Goal: Task Accomplishment & Management: Manage account settings

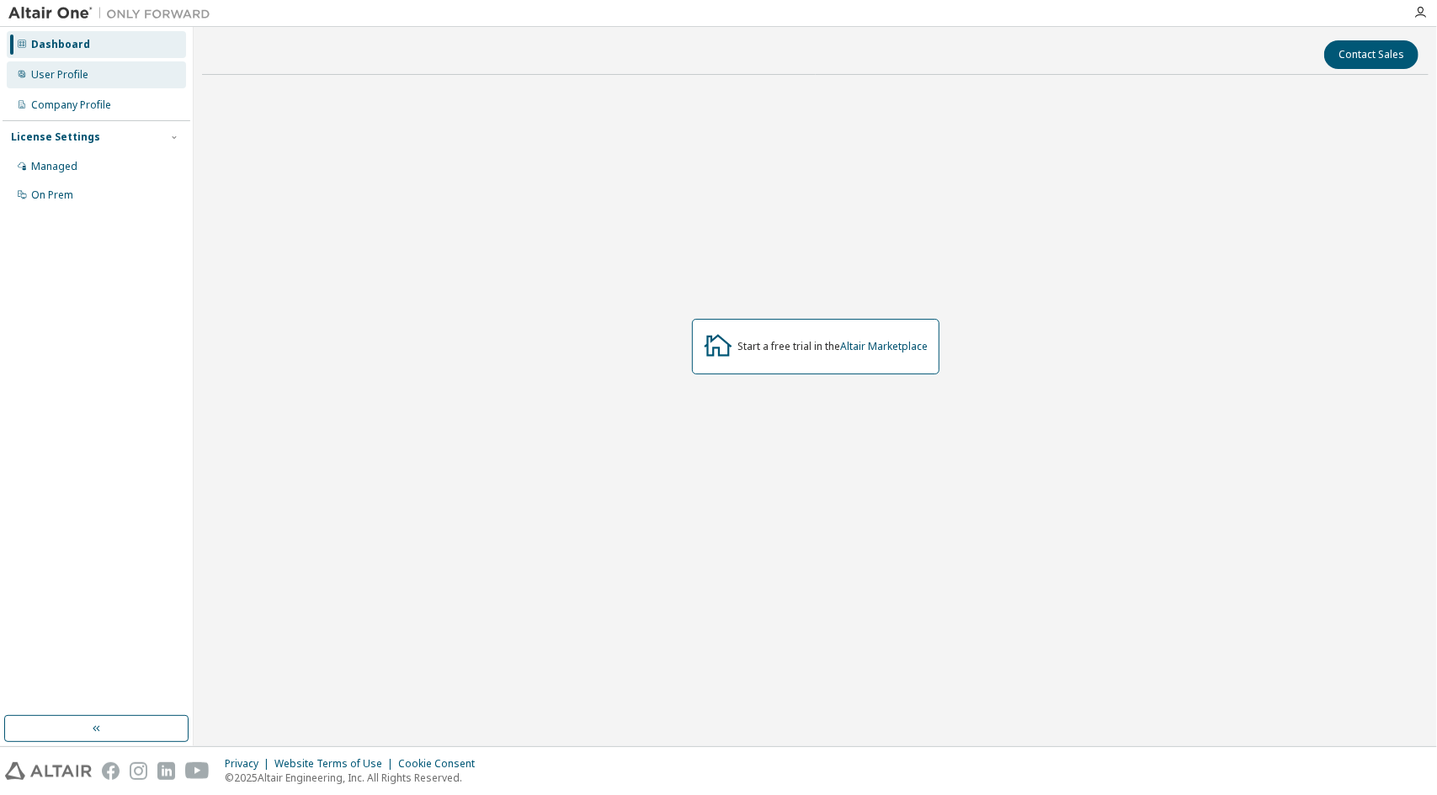
click at [140, 69] on div "User Profile" at bounding box center [96, 74] width 179 height 27
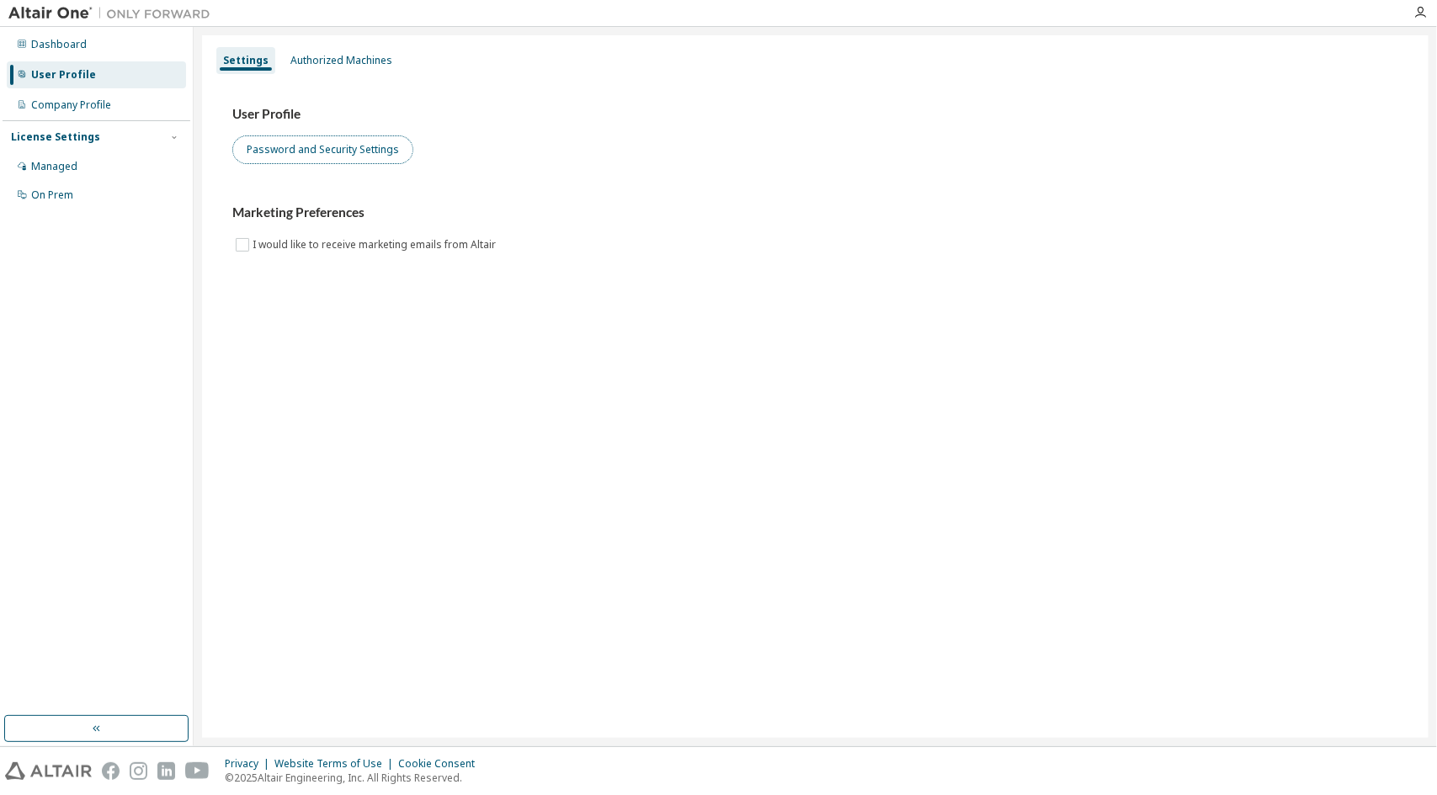
click at [288, 151] on button "Password and Security Settings" at bounding box center [322, 150] width 181 height 29
click at [37, 101] on div "Company Profile" at bounding box center [71, 104] width 80 height 13
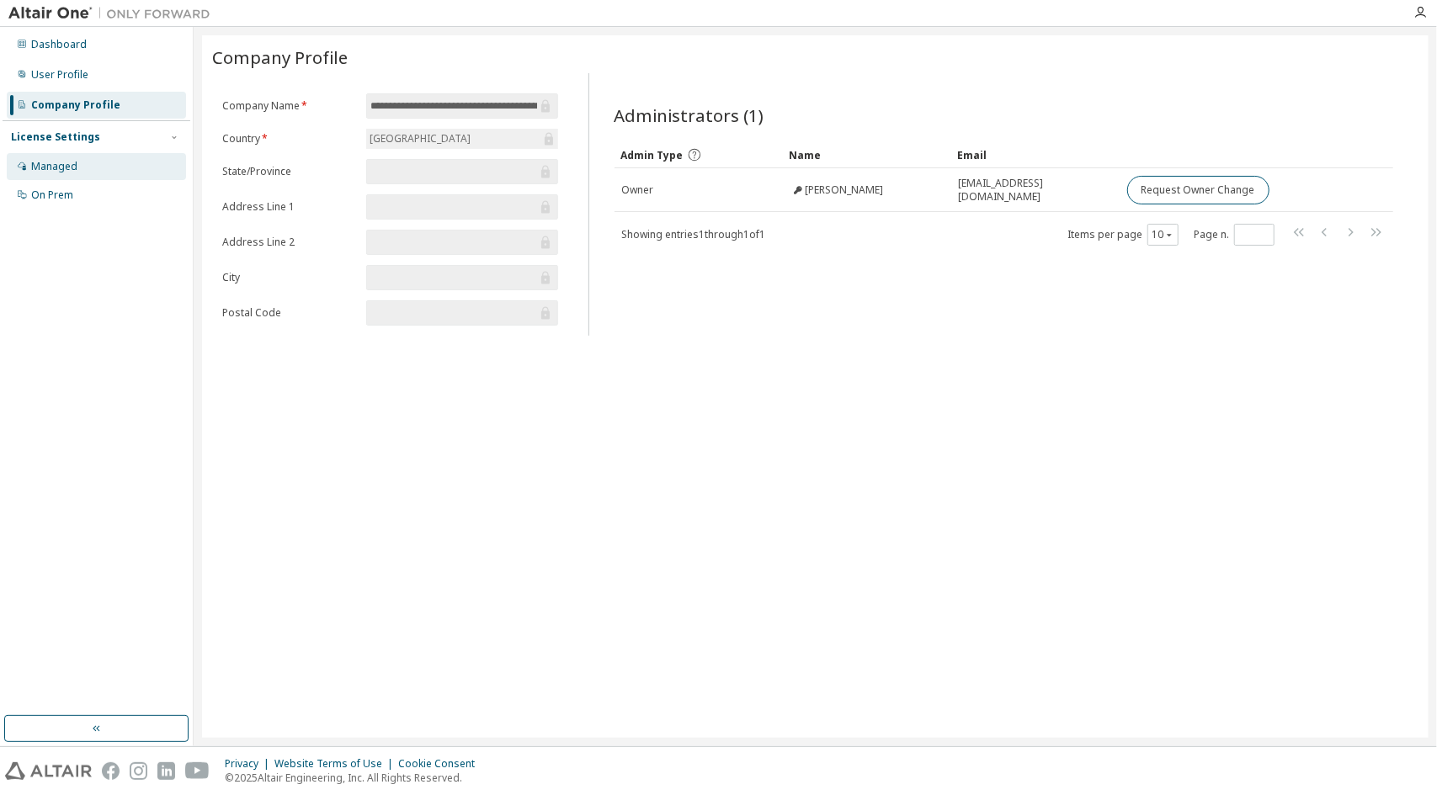
click at [49, 163] on div "Managed" at bounding box center [54, 166] width 46 height 13
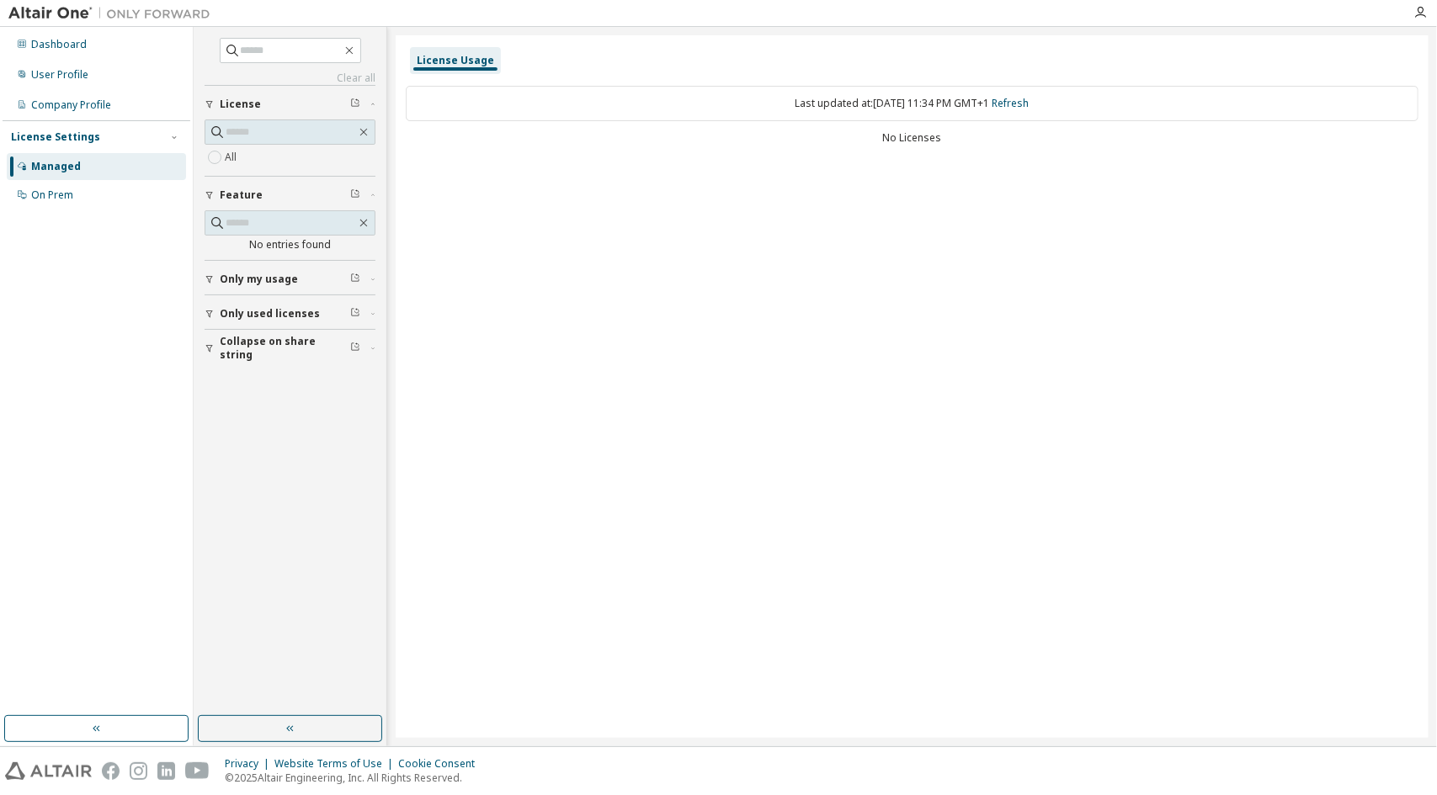
click at [235, 152] on label "All" at bounding box center [232, 157] width 15 height 20
click at [133, 183] on div "On Prem" at bounding box center [96, 195] width 179 height 27
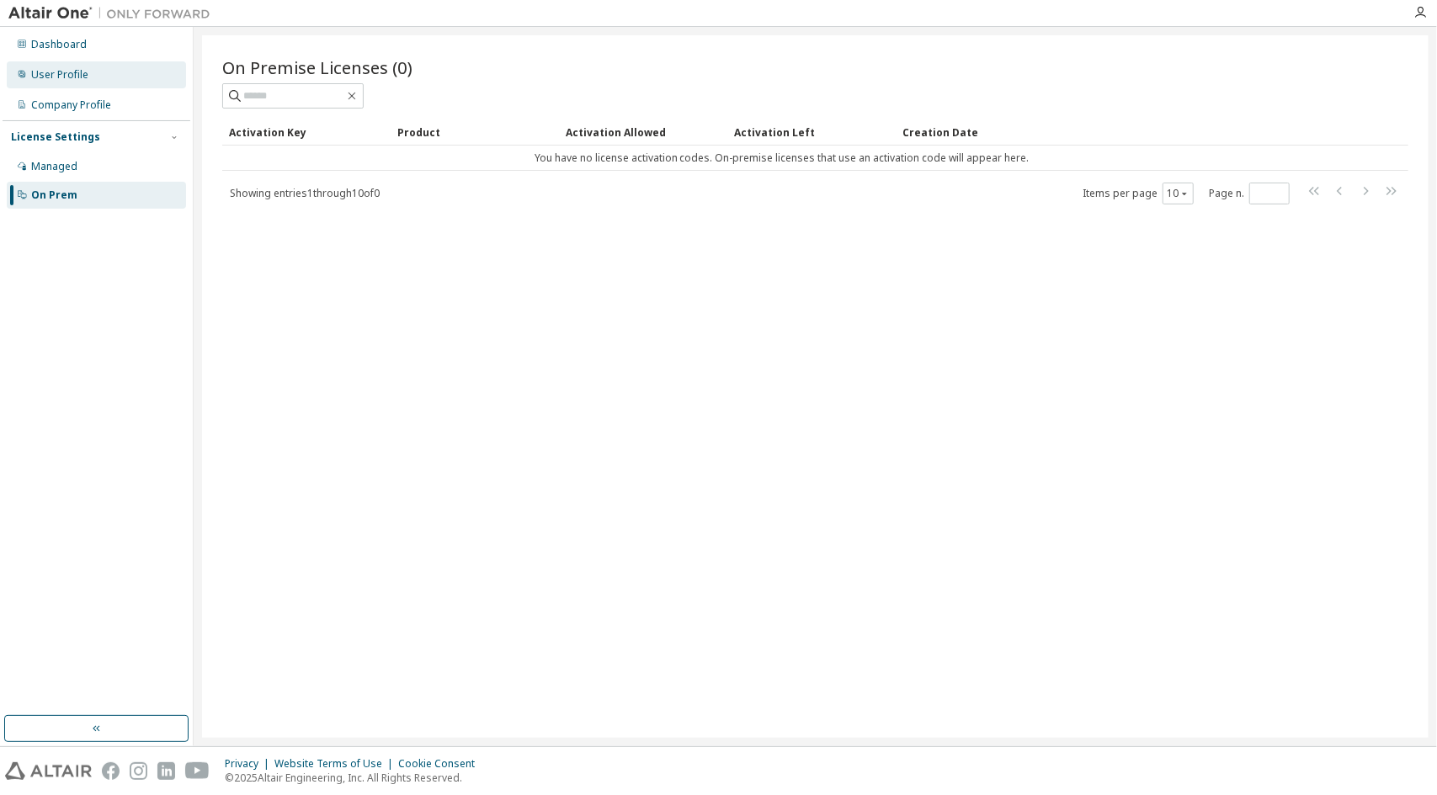
click at [138, 83] on div "User Profile" at bounding box center [96, 74] width 179 height 27
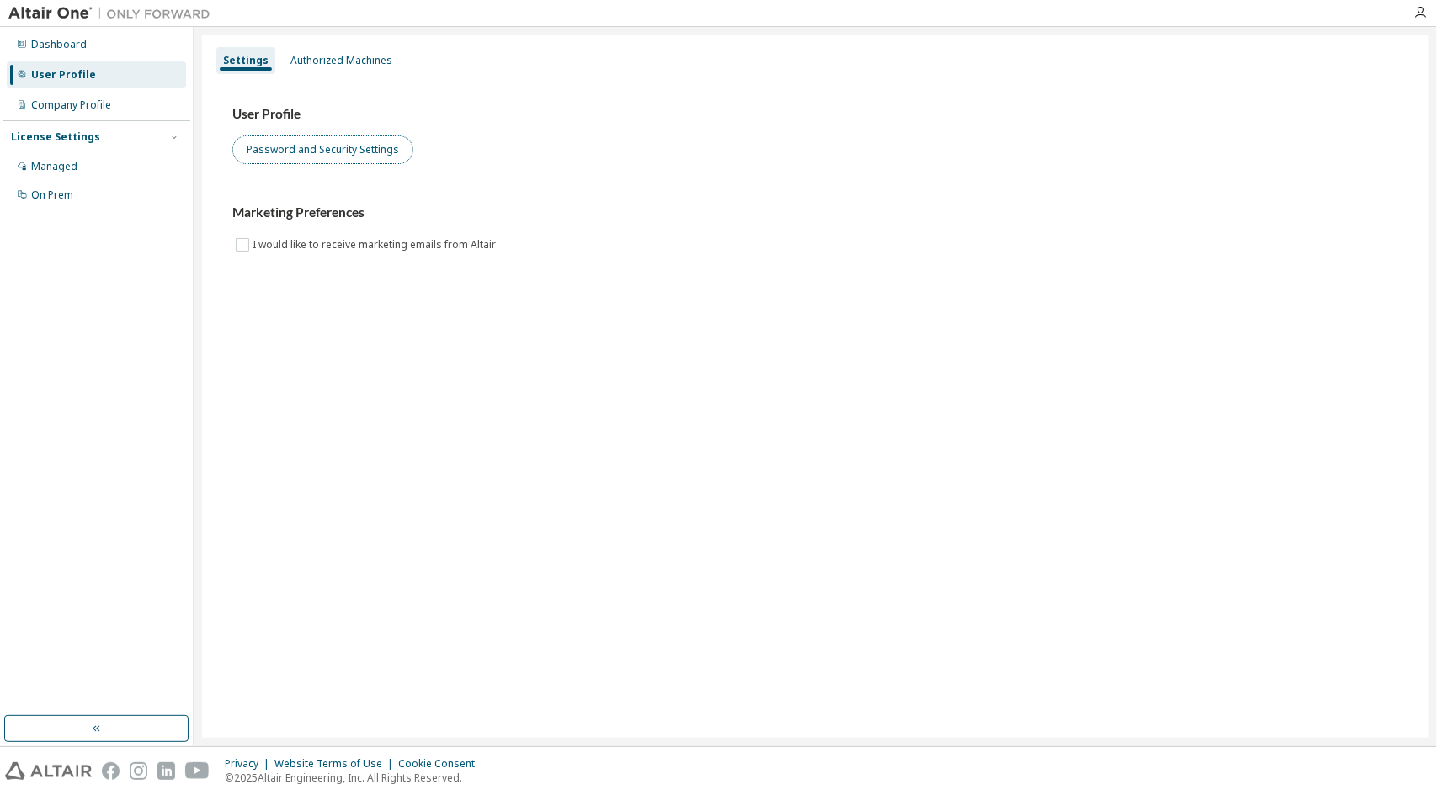
click at [267, 146] on button "Password and Security Settings" at bounding box center [322, 150] width 181 height 29
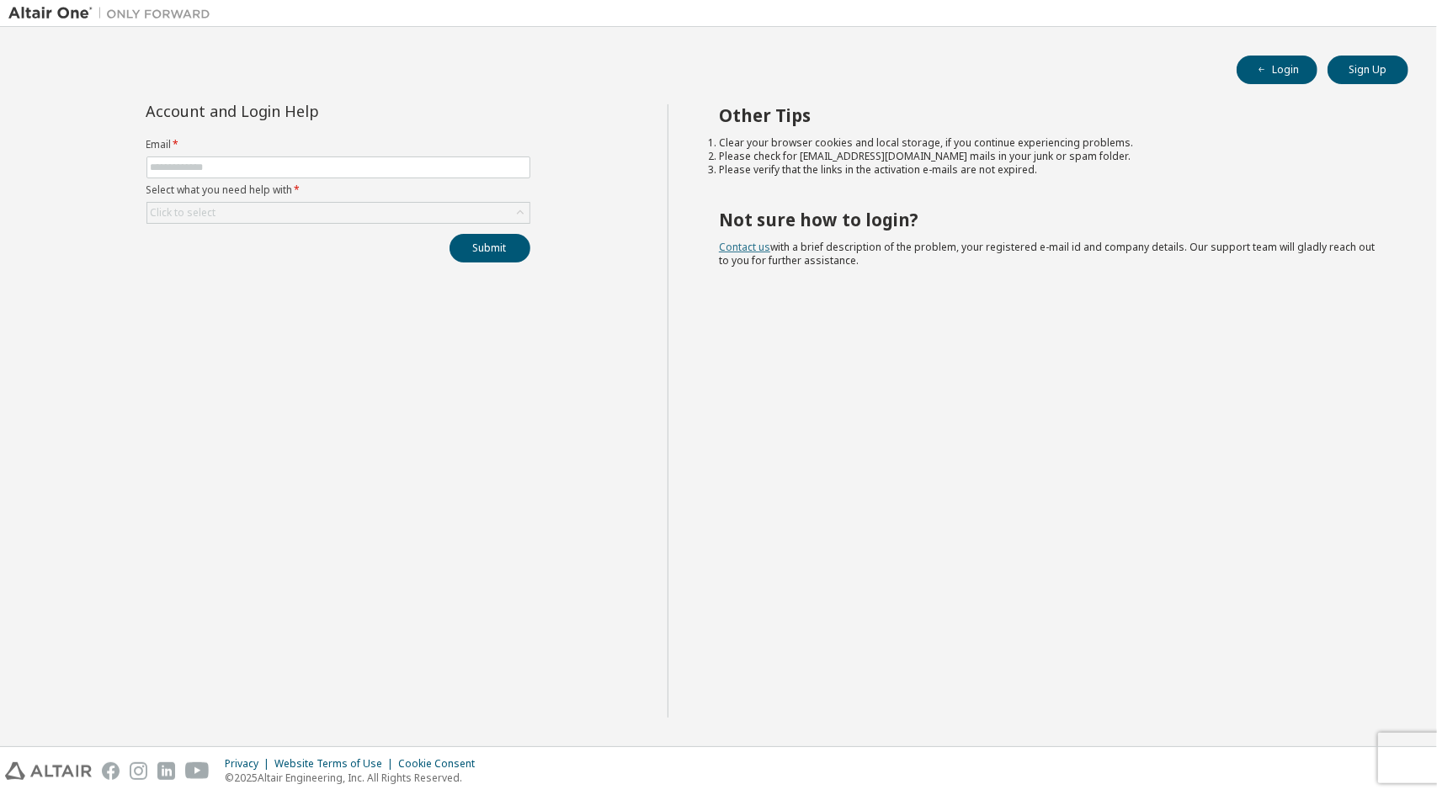
click at [754, 248] on link "Contact us" at bounding box center [744, 247] width 51 height 14
click at [744, 248] on link "Contact us" at bounding box center [744, 247] width 51 height 14
